Goal: Information Seeking & Learning: Learn about a topic

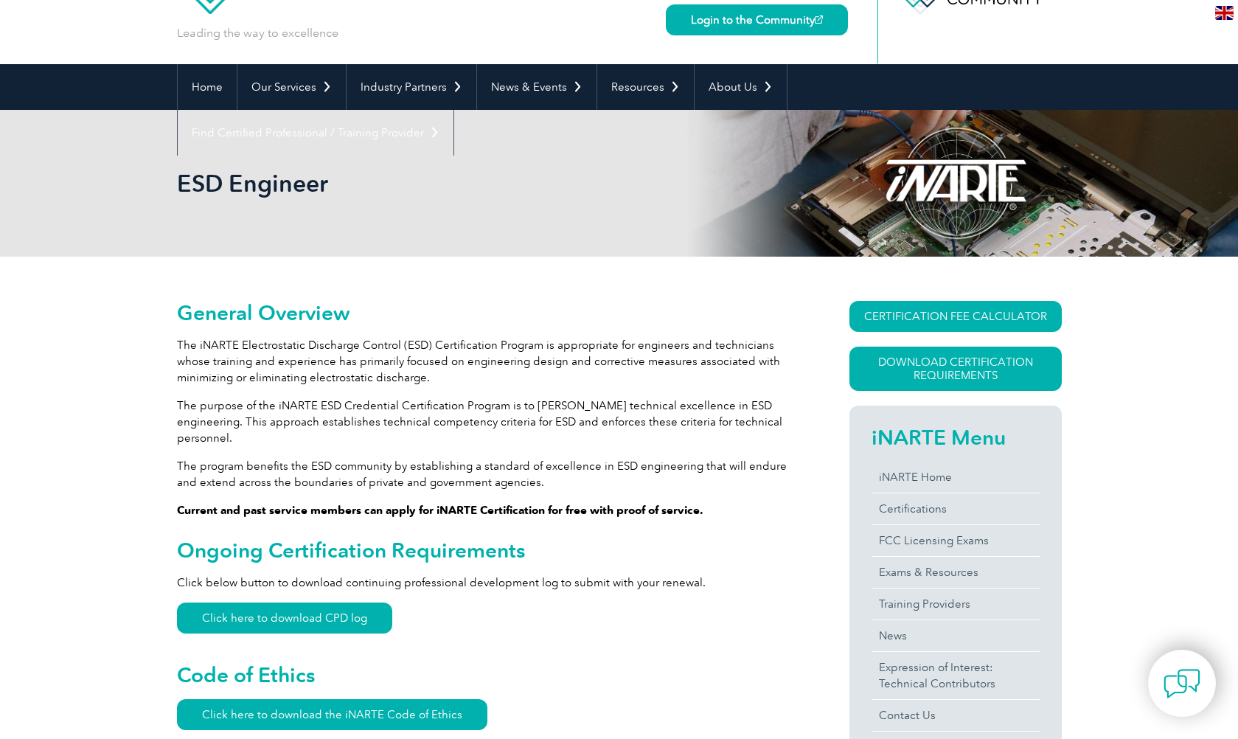
scroll to position [84, 0]
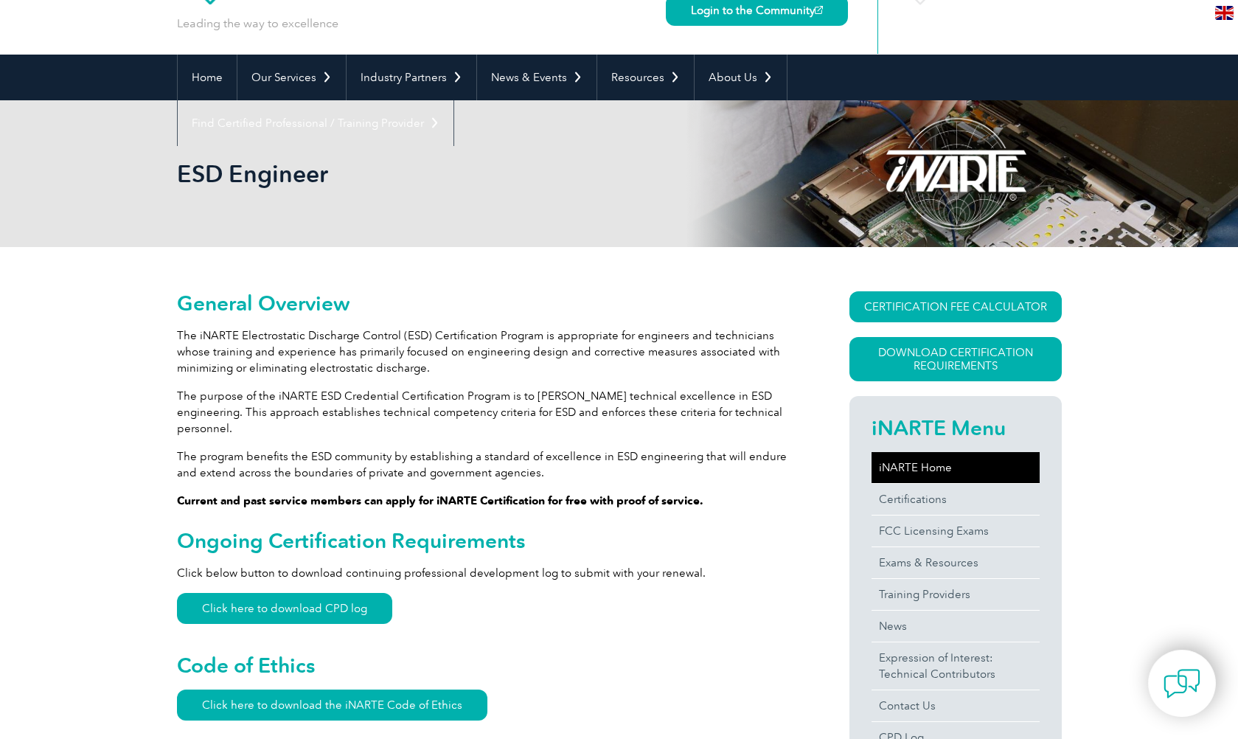
click at [917, 476] on link "iNARTE Home" at bounding box center [956, 467] width 168 height 31
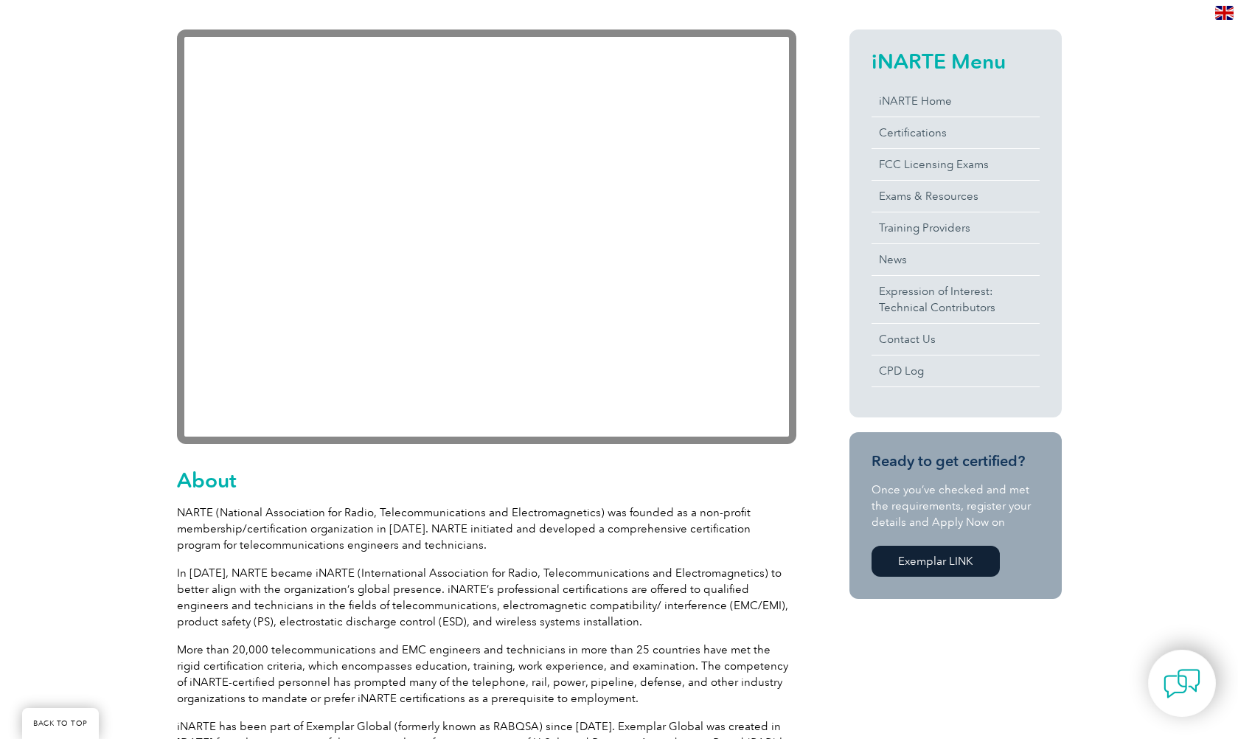
scroll to position [336, 0]
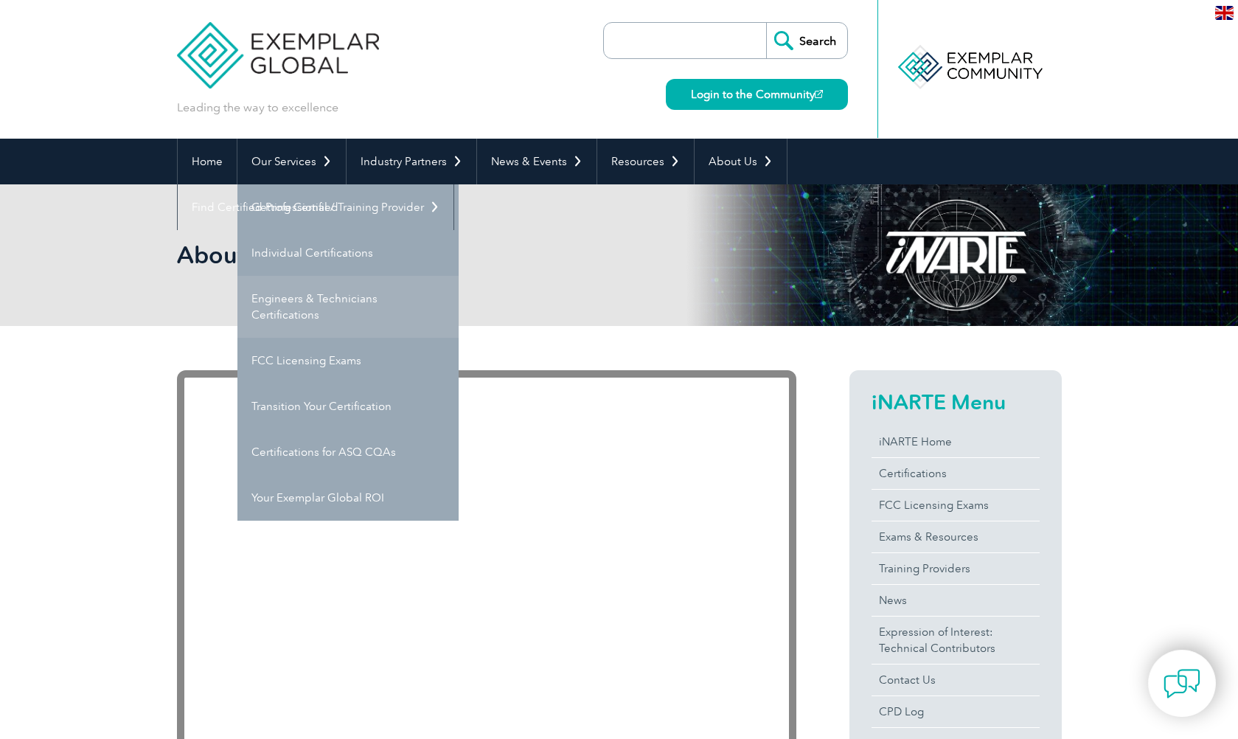
click at [315, 306] on link "Engineers & Technicians Certifications" at bounding box center [347, 307] width 221 height 62
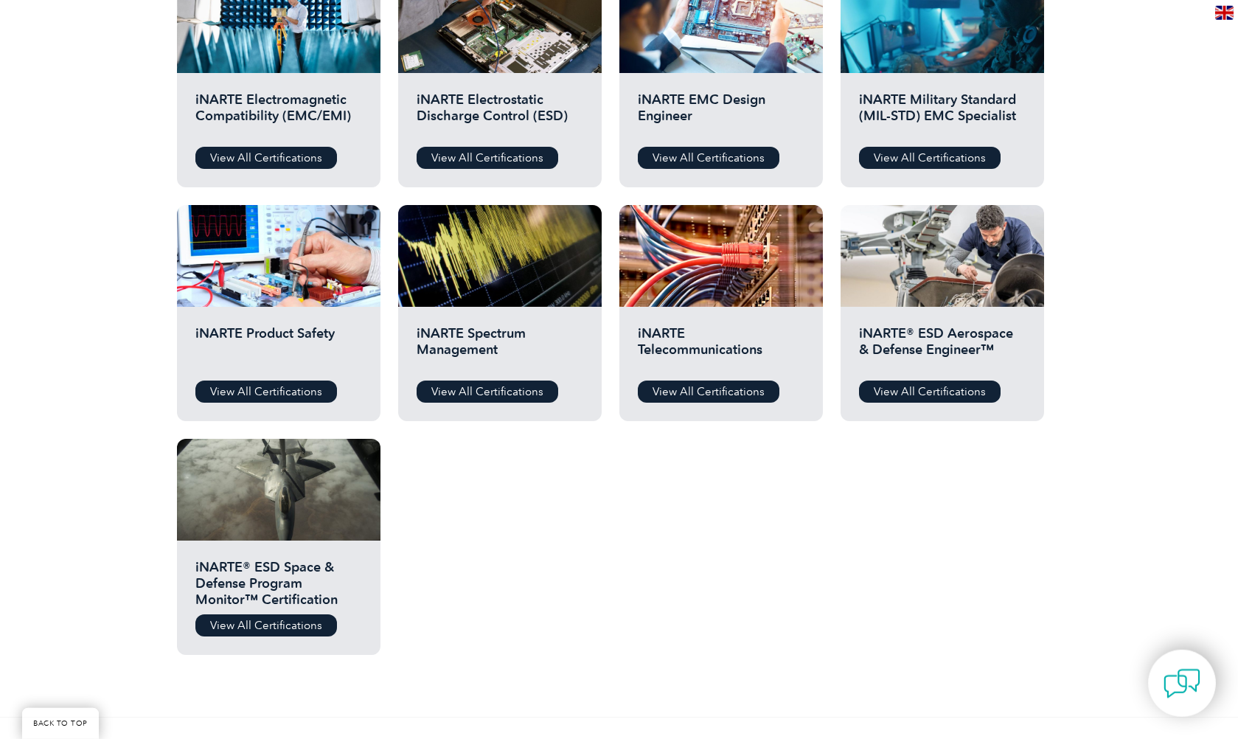
scroll to position [589, 0]
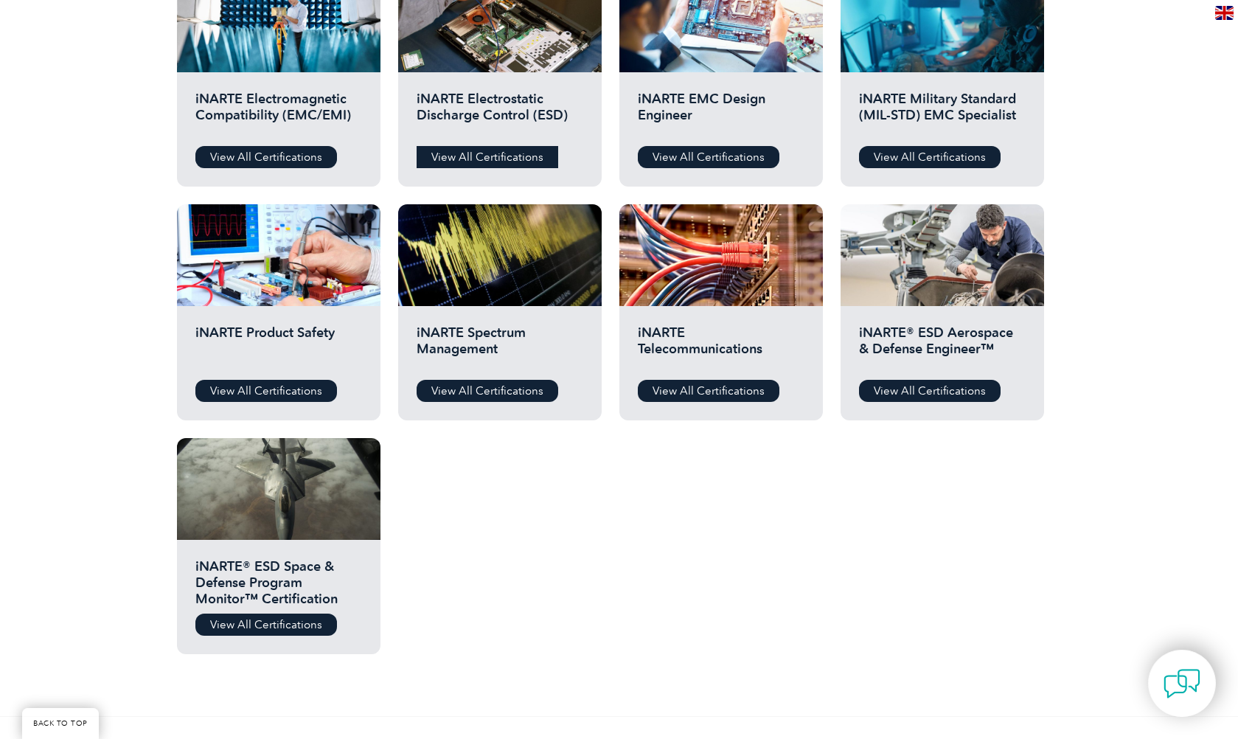
click at [484, 164] on link "View All Certifications" at bounding box center [488, 157] width 142 height 22
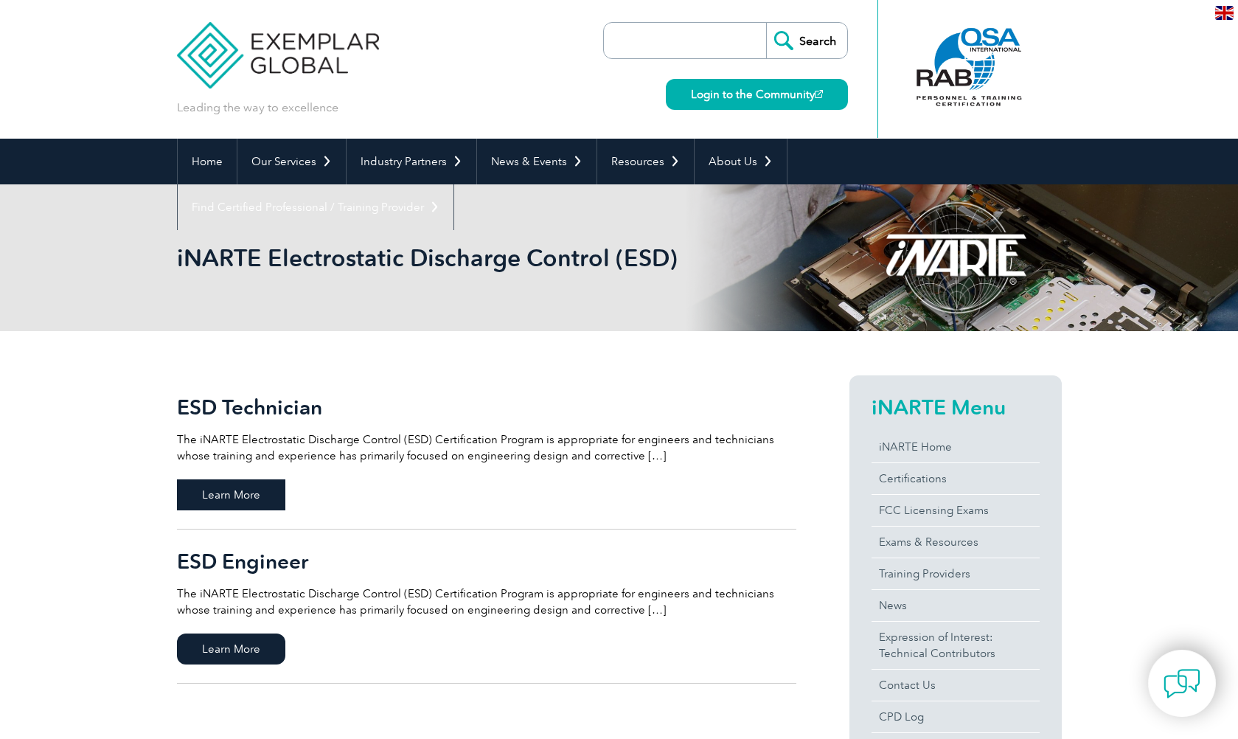
click at [201, 504] on span "Learn More" at bounding box center [231, 494] width 108 height 31
click at [266, 657] on span "Learn More" at bounding box center [231, 649] width 108 height 31
